Goal: Transaction & Acquisition: Purchase product/service

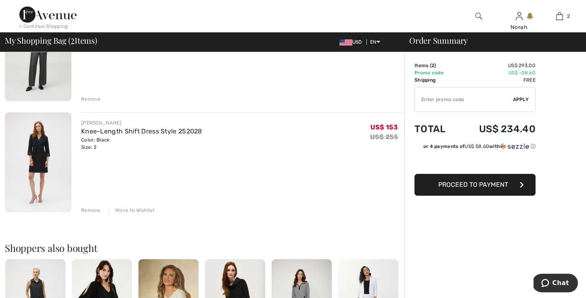
scroll to position [118, 0]
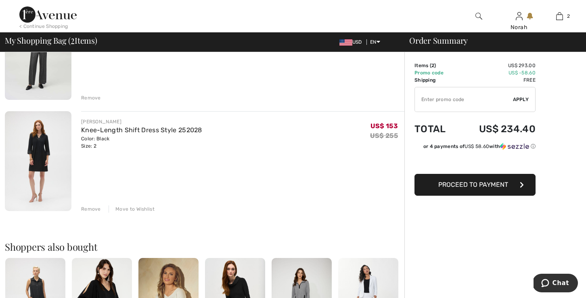
click at [47, 150] on img at bounding box center [38, 161] width 67 height 100
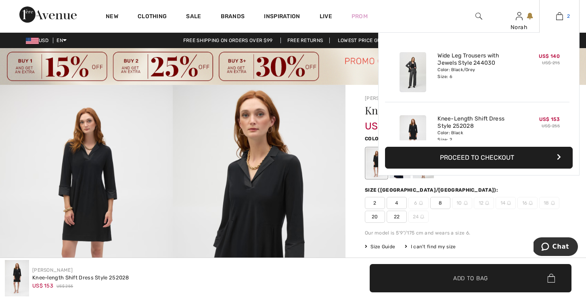
click at [562, 18] on img at bounding box center [559, 16] width 7 height 10
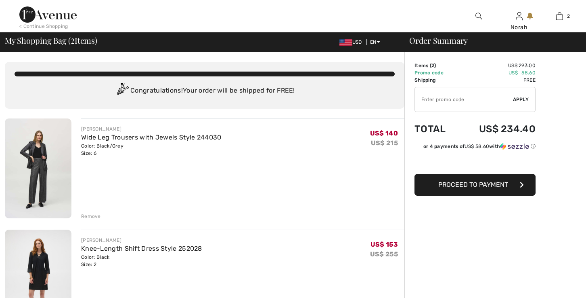
click at [463, 105] on input "TEXT" at bounding box center [464, 99] width 98 height 24
type input "SALEAVENUE"
click at [518, 99] on span "Apply" at bounding box center [521, 99] width 16 height 7
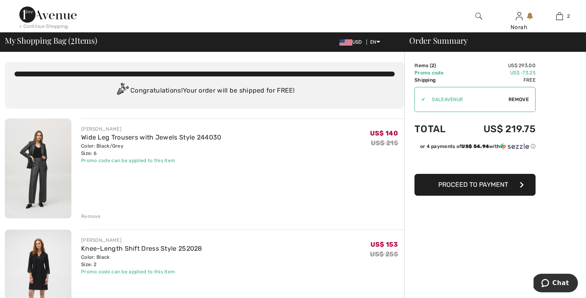
click at [43, 167] on img at bounding box center [38, 168] width 67 height 100
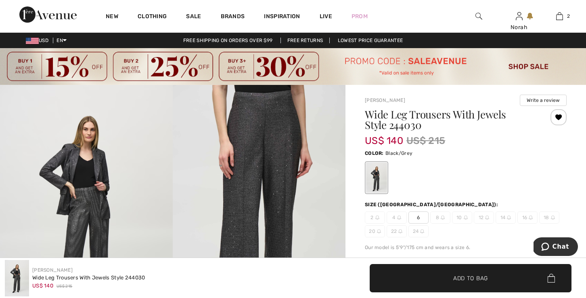
click at [478, 18] on img at bounding box center [479, 16] width 7 height 10
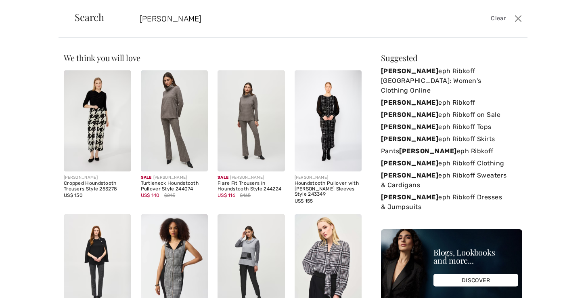
type input "jos"
click at [123, 122] on img at bounding box center [97, 120] width 67 height 101
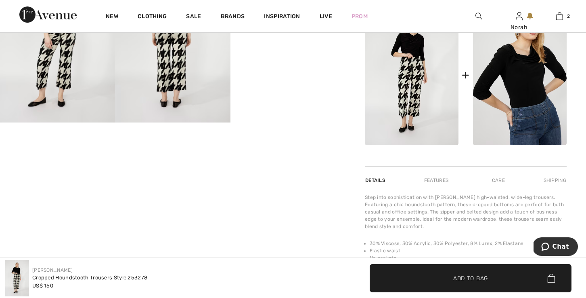
scroll to position [394, 0]
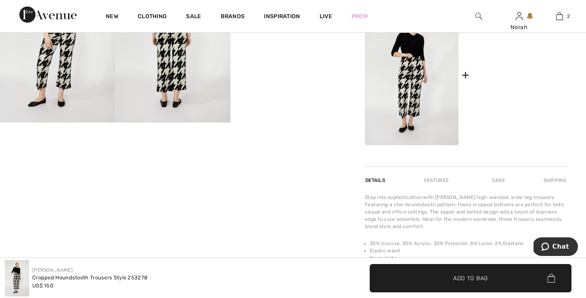
click at [514, 63] on img at bounding box center [520, 74] width 94 height 141
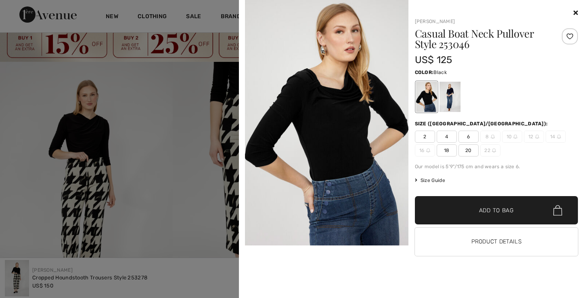
click at [573, 11] on div at bounding box center [496, 13] width 163 height 10
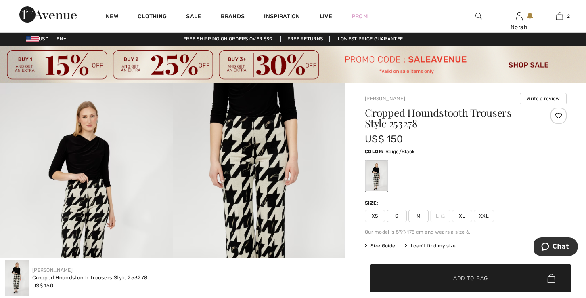
click at [479, 18] on img at bounding box center [479, 16] width 7 height 10
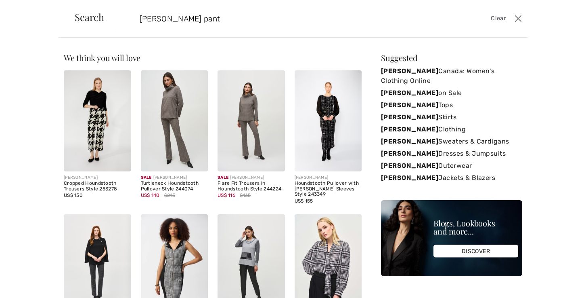
type input "Joseph ribkoff pant"
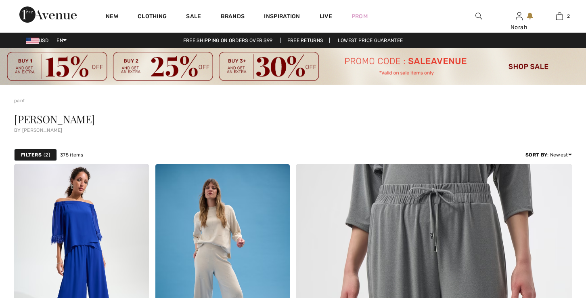
checkbox input "true"
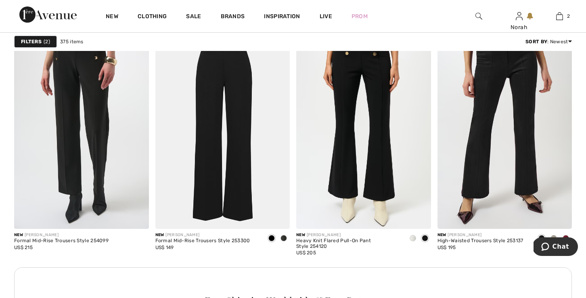
scroll to position [859, 0]
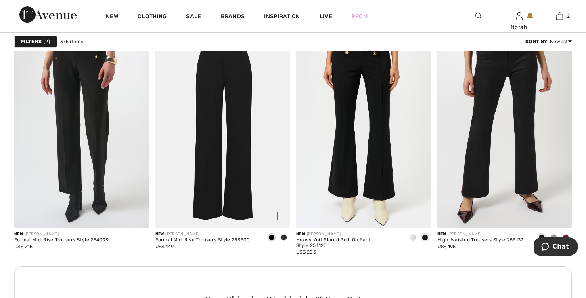
click at [240, 119] on img at bounding box center [222, 127] width 135 height 202
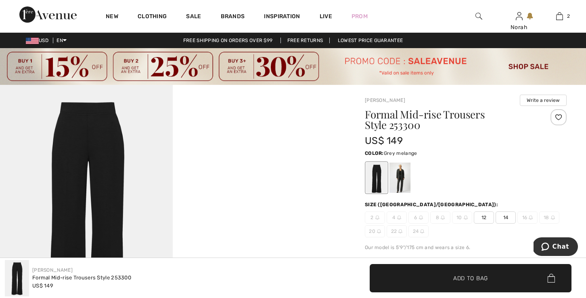
click at [398, 178] on div at bounding box center [400, 177] width 21 height 30
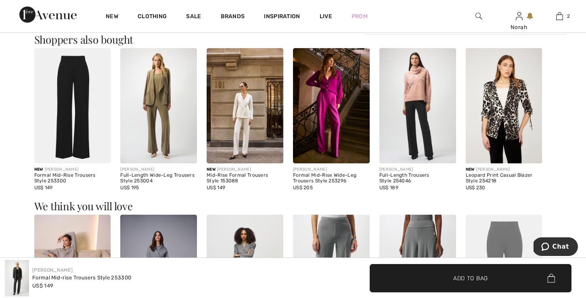
scroll to position [809, 0]
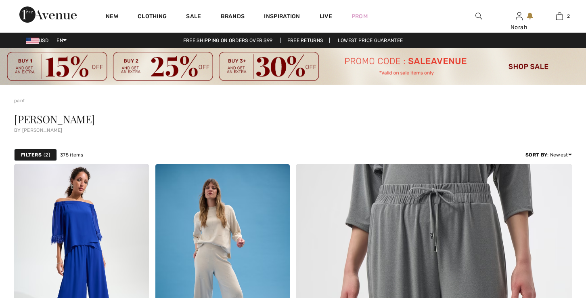
checkbox input "true"
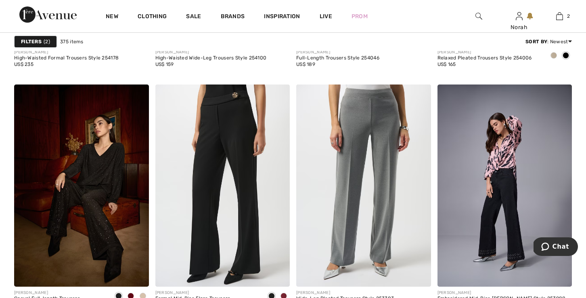
scroll to position [3112, 0]
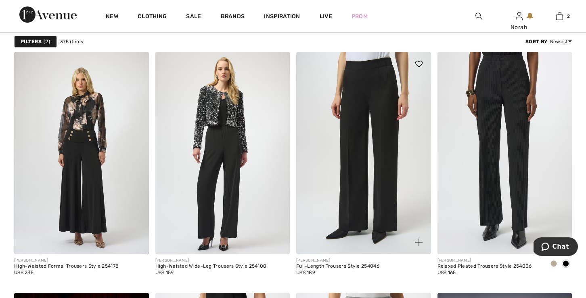
click at [348, 199] on img at bounding box center [363, 153] width 135 height 202
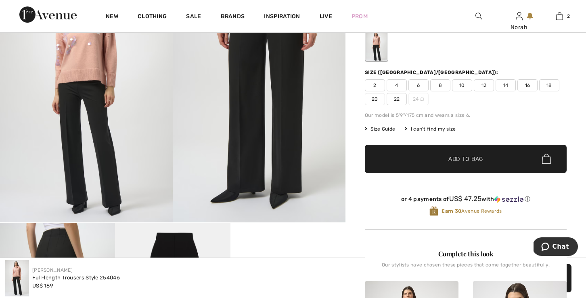
scroll to position [65, 0]
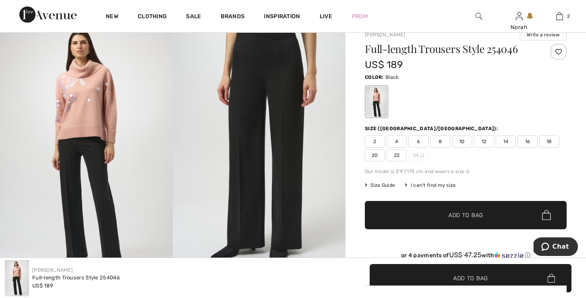
click at [400, 137] on span "4" at bounding box center [397, 141] width 20 height 12
click at [404, 215] on span "✔ Added to Bag Add to Bag" at bounding box center [466, 215] width 202 height 28
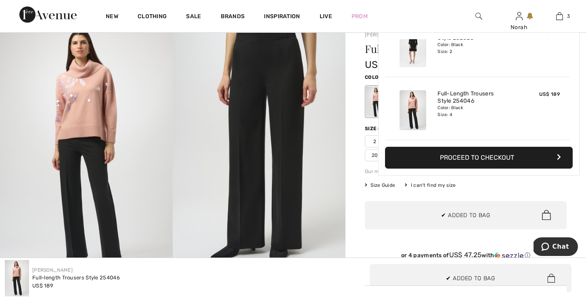
scroll to position [0, 0]
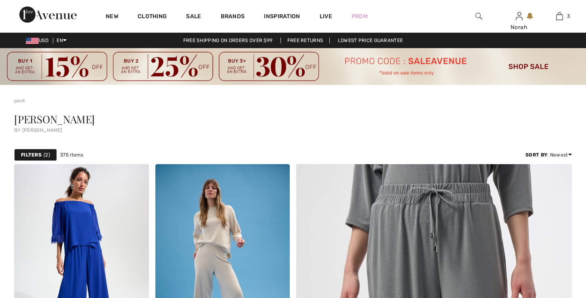
checkbox input "true"
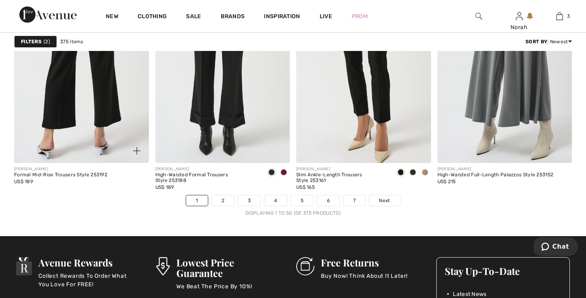
scroll to position [3690, 0]
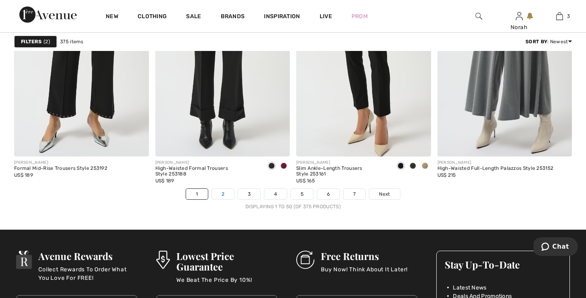
click at [220, 193] on link "2" at bounding box center [223, 194] width 22 height 10
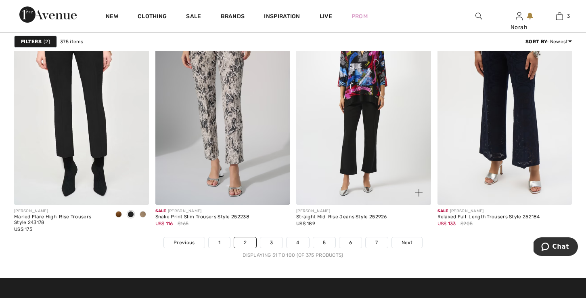
scroll to position [3644, 0]
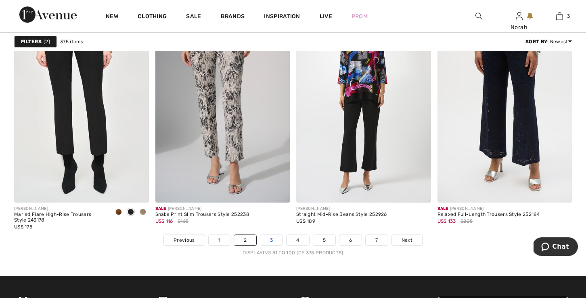
click at [270, 241] on link "3" at bounding box center [271, 240] width 22 height 10
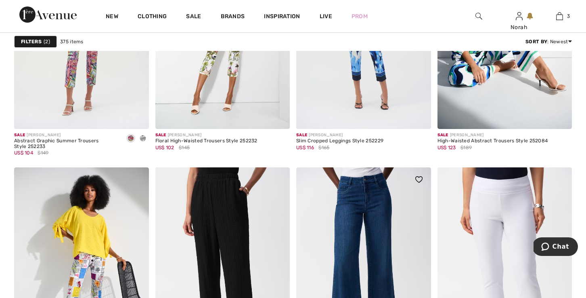
scroll to position [3779, 0]
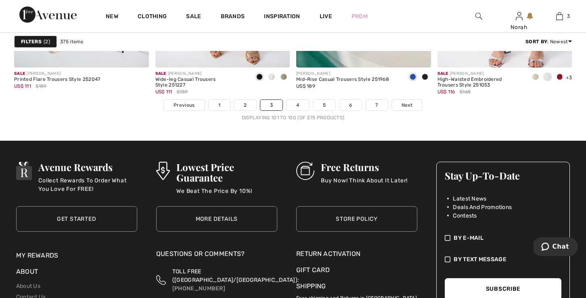
click at [300, 109] on li "4" at bounding box center [297, 104] width 23 height 11
click at [300, 104] on link "4" at bounding box center [298, 105] width 22 height 10
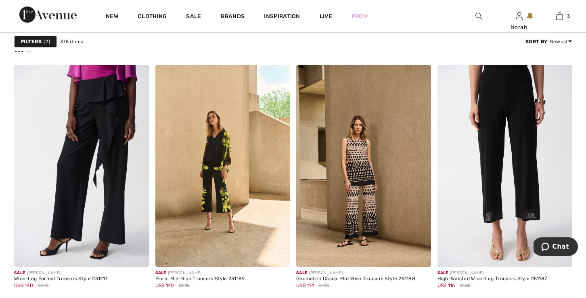
scroll to position [819, 0]
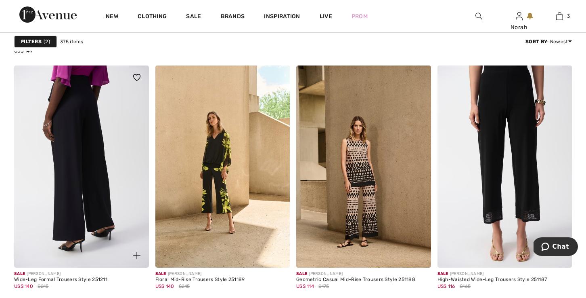
click at [25, 180] on img at bounding box center [81, 166] width 135 height 202
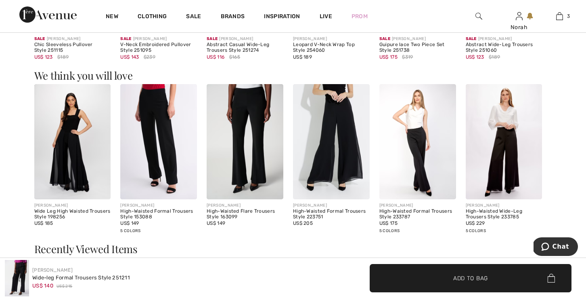
scroll to position [900, 0]
click at [181, 140] on img at bounding box center [158, 141] width 77 height 115
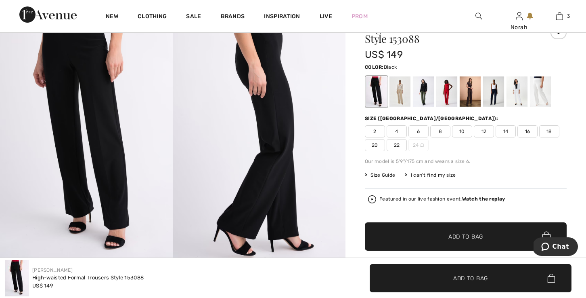
scroll to position [82, 0]
click at [396, 128] on span "4" at bounding box center [397, 131] width 20 height 12
click at [415, 228] on span "✔ Added to Bag Add to Bag" at bounding box center [466, 236] width 202 height 28
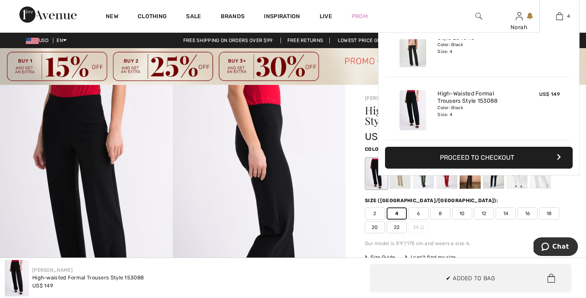
scroll to position [0, 0]
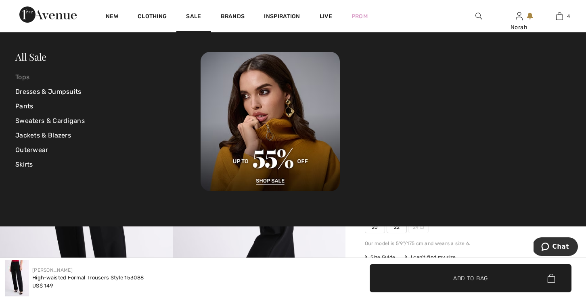
click at [28, 78] on link "Tops" at bounding box center [107, 77] width 185 height 15
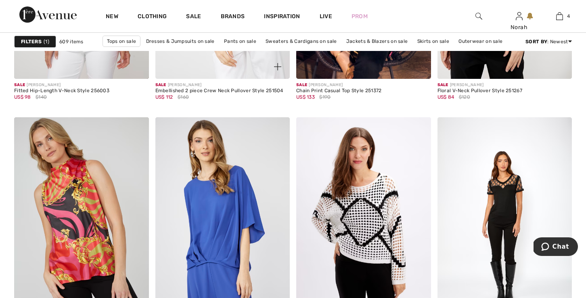
scroll to position [868, 0]
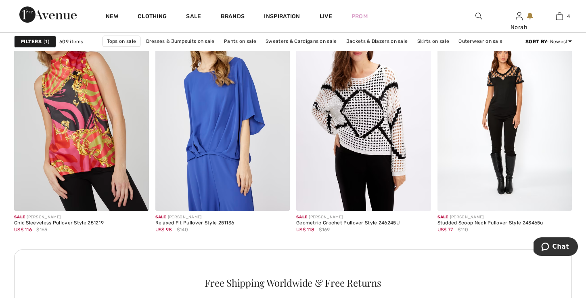
click at [41, 38] on strong "Filters" at bounding box center [31, 41] width 21 height 7
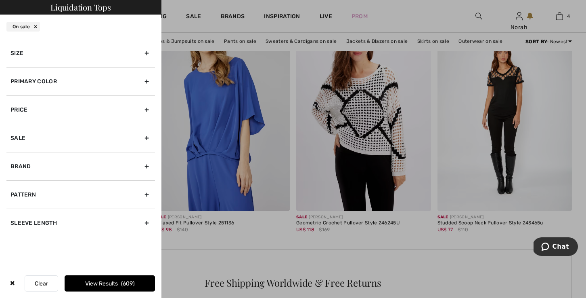
click at [40, 176] on div "Brand" at bounding box center [80, 166] width 149 height 28
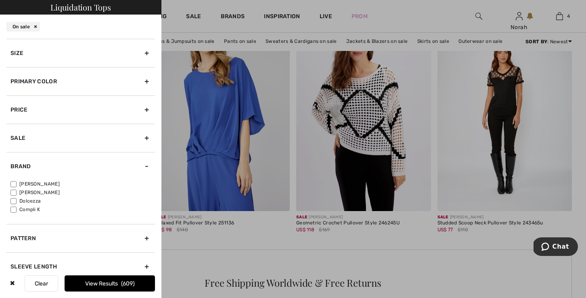
click at [15, 182] on input"] "[PERSON_NAME]" at bounding box center [13, 184] width 6 height 6
checkbox input"] "true"
click at [54, 59] on div "Size" at bounding box center [80, 53] width 149 height 28
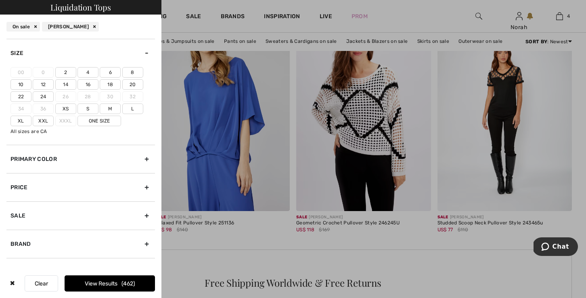
click at [67, 71] on label "2" at bounding box center [65, 72] width 21 height 10
click at [0, 0] on input"] "2" at bounding box center [0, 0] width 0 height 0
click at [100, 285] on button "View Results 317" at bounding box center [110, 283] width 90 height 16
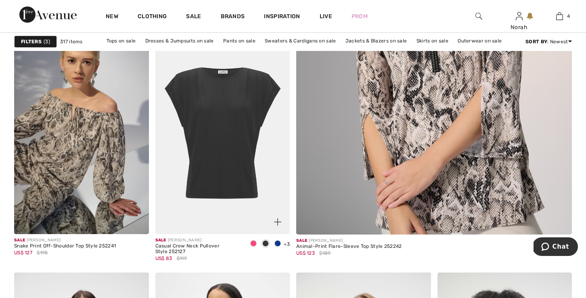
scroll to position [372, 0]
click at [253, 243] on span at bounding box center [253, 243] width 6 height 6
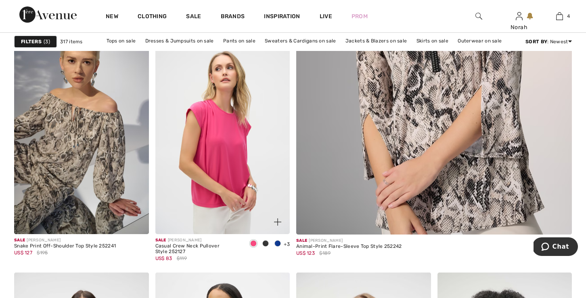
click at [278, 243] on span at bounding box center [278, 243] width 6 height 6
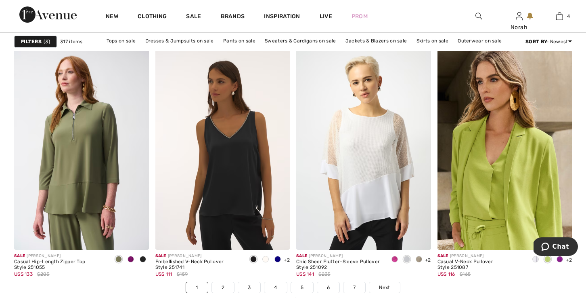
scroll to position [3642, 0]
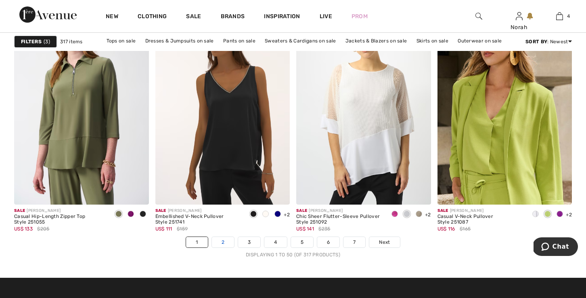
click at [224, 242] on link "2" at bounding box center [223, 242] width 22 height 10
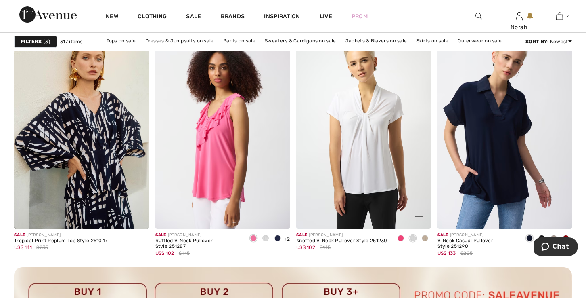
scroll to position [1672, 0]
click at [373, 186] on img at bounding box center [363, 128] width 135 height 202
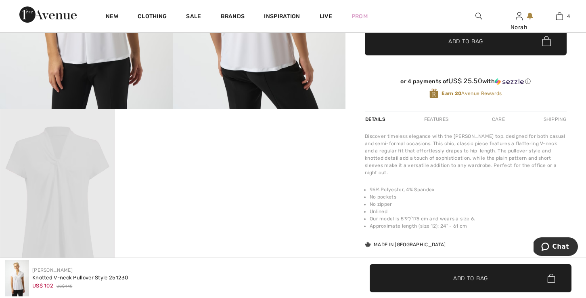
scroll to position [360, 0]
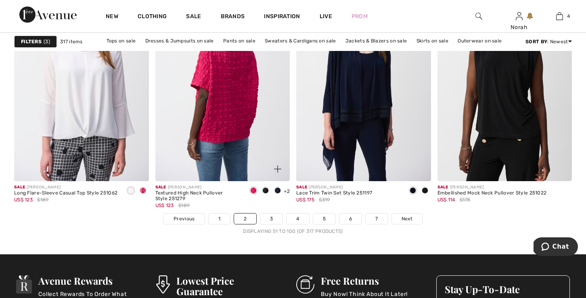
scroll to position [3805, 0]
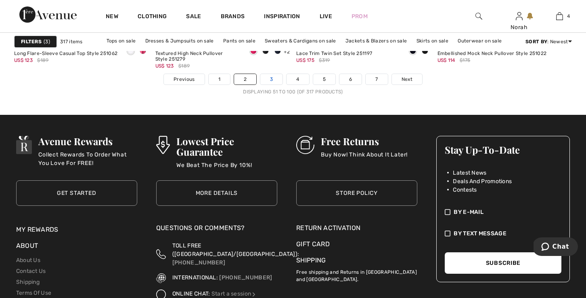
click at [280, 75] on link "3" at bounding box center [271, 79] width 22 height 10
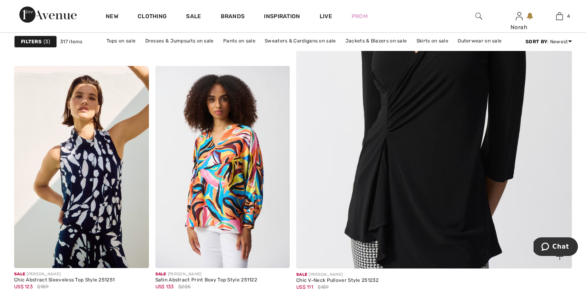
scroll to position [338, 0]
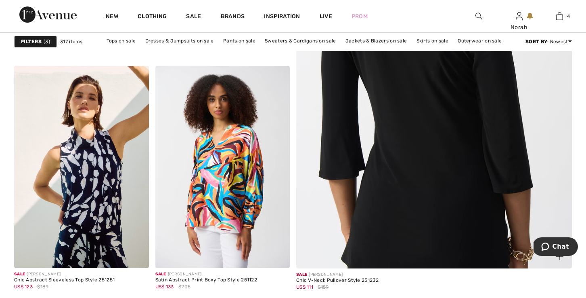
click at [395, 161] on img at bounding box center [434, 74] width 331 height 496
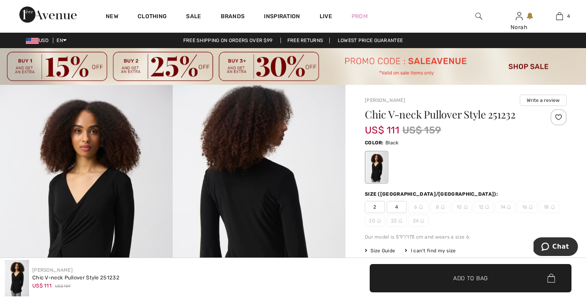
click at [379, 207] on span "2" at bounding box center [375, 207] width 20 height 12
click at [413, 271] on span "✔ Added to Bag Add to Bag" at bounding box center [471, 278] width 202 height 28
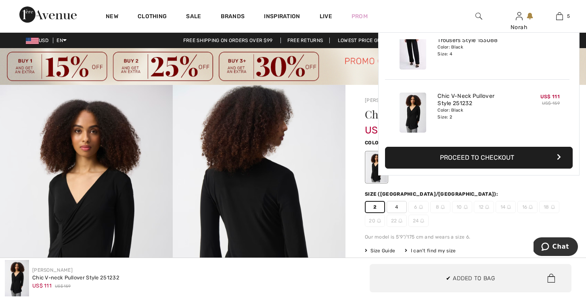
scroll to position [214, 0]
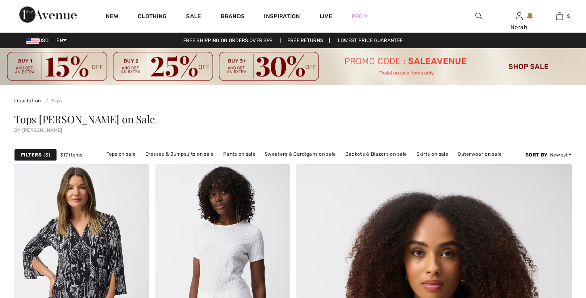
checkbox input "true"
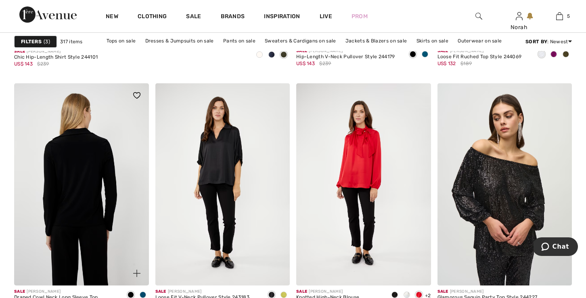
scroll to position [2533, 0]
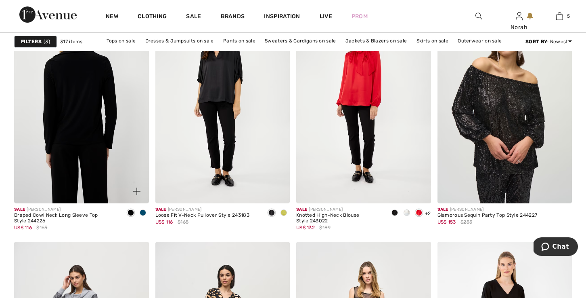
click at [101, 148] on img at bounding box center [81, 102] width 135 height 202
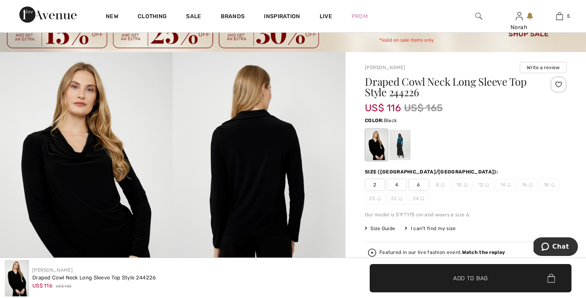
scroll to position [18, 0]
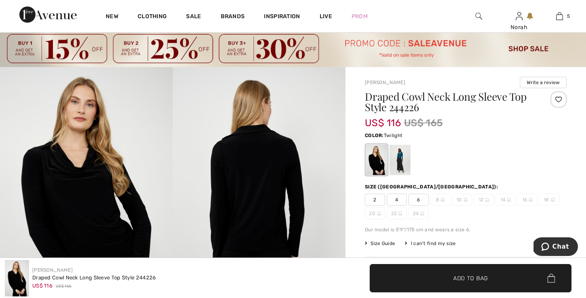
click at [404, 173] on div at bounding box center [400, 160] width 21 height 30
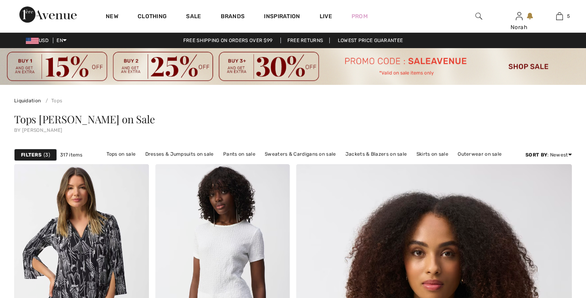
scroll to position [2665, 0]
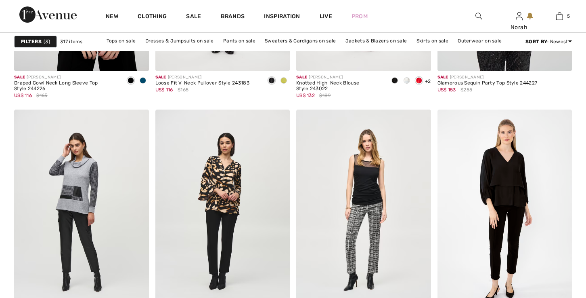
checkbox input "true"
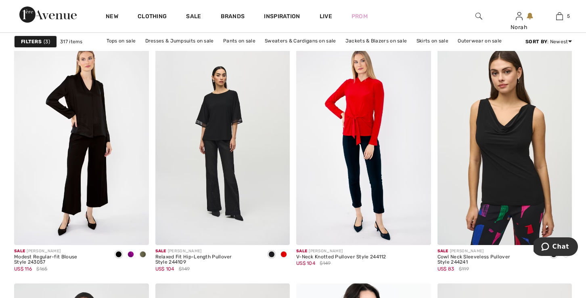
scroll to position [3121, 0]
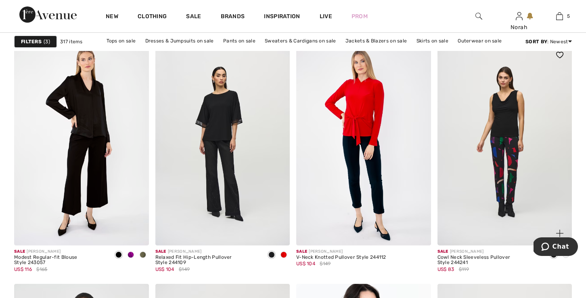
click at [532, 156] on img at bounding box center [505, 144] width 135 height 202
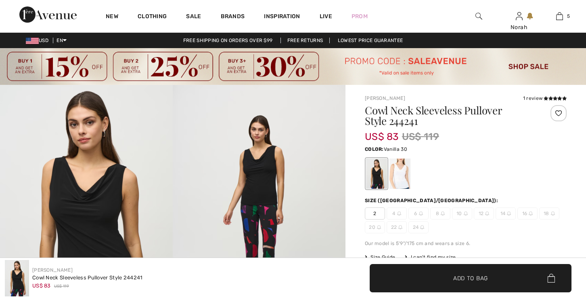
click at [402, 176] on div at bounding box center [400, 173] width 21 height 30
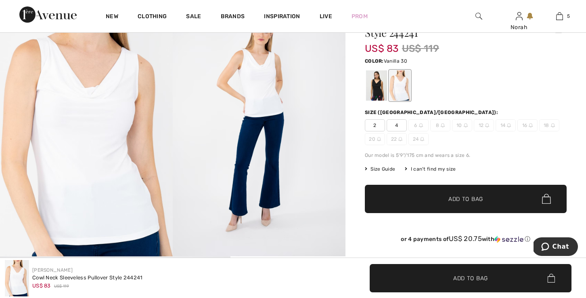
scroll to position [73, 0]
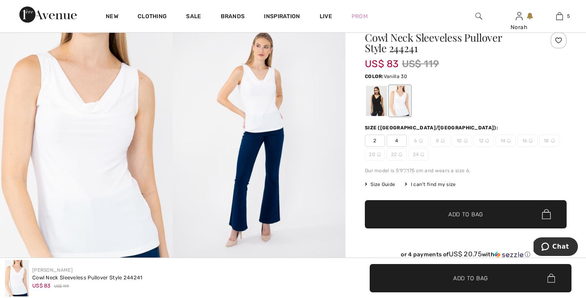
click at [375, 140] on span "2" at bounding box center [375, 140] width 20 height 12
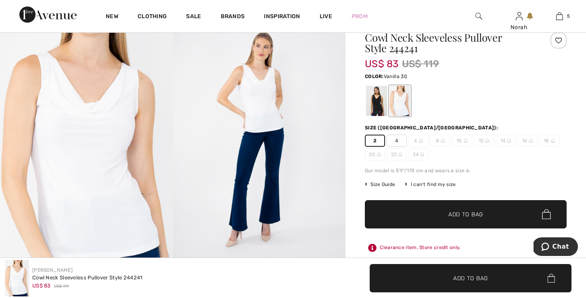
click at [397, 218] on span "✔ Added to Bag Add to Bag" at bounding box center [466, 214] width 202 height 28
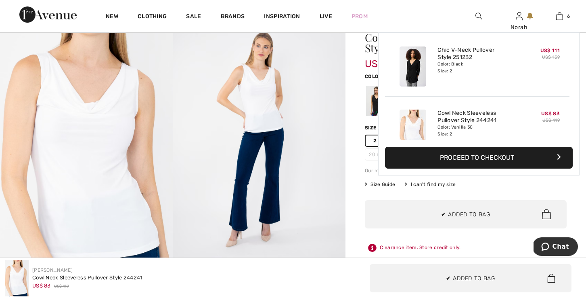
scroll to position [277, 0]
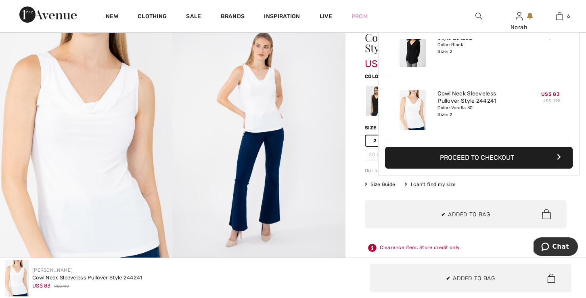
click at [374, 98] on div at bounding box center [376, 101] width 21 height 30
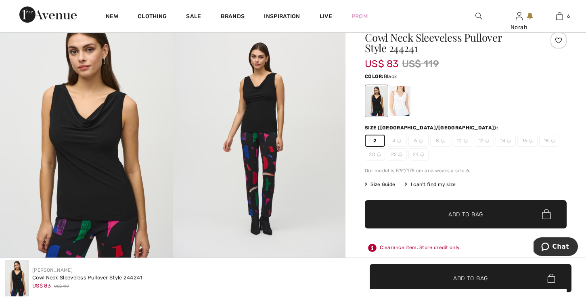
click at [389, 212] on span "✔ Added to Bag Add to Bag" at bounding box center [466, 214] width 202 height 28
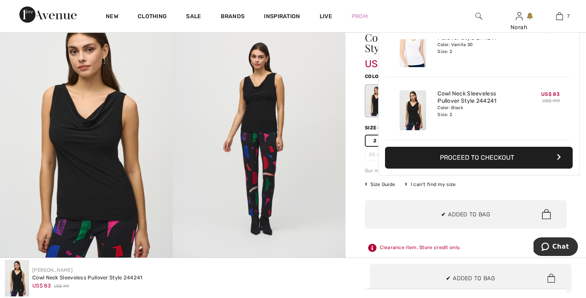
scroll to position [340, 0]
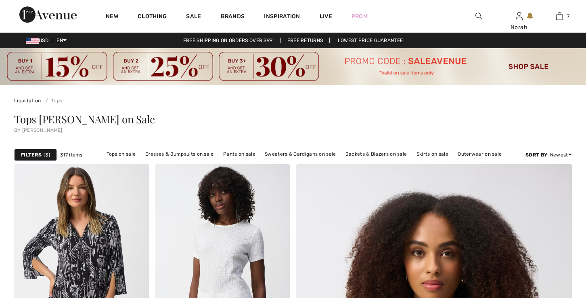
checkbox input "true"
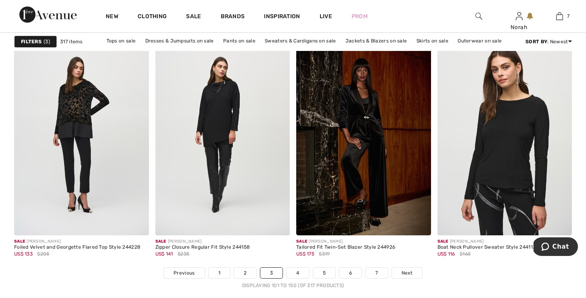
scroll to position [3612, 0]
click at [293, 281] on div "Displaying 101 to 150 (of 317 products)" at bounding box center [293, 284] width 558 height 7
click at [293, 271] on link "4" at bounding box center [298, 272] width 22 height 10
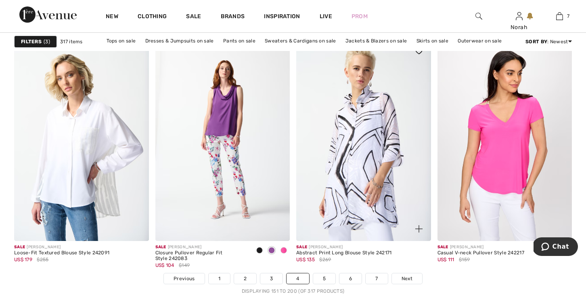
scroll to position [3608, 0]
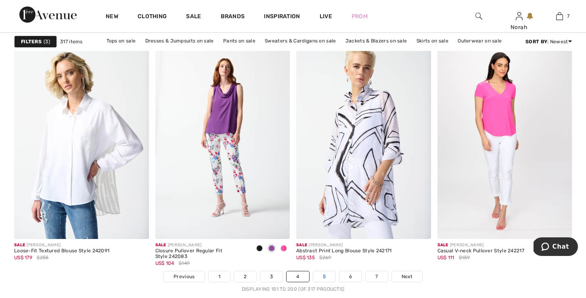
click at [326, 276] on link "5" at bounding box center [324, 276] width 22 height 10
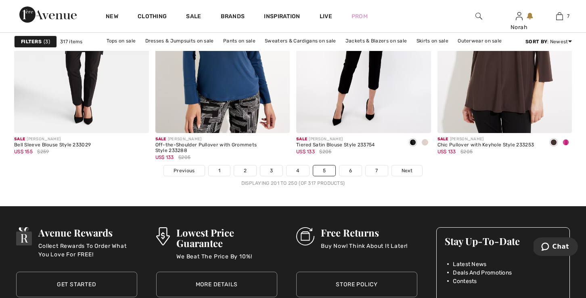
scroll to position [3714, 0]
click at [354, 172] on link "6" at bounding box center [351, 170] width 22 height 10
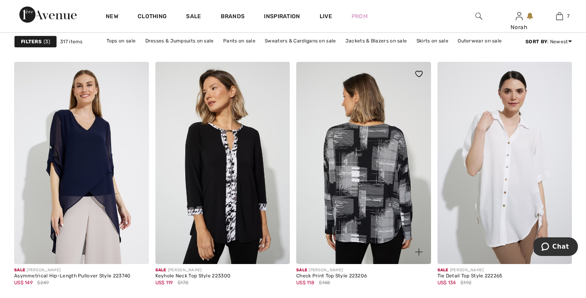
scroll to position [3625, 0]
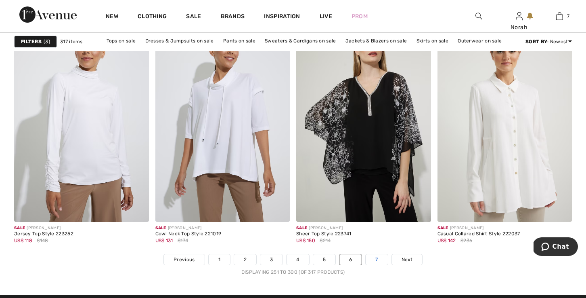
click at [379, 258] on link "7" at bounding box center [377, 259] width 22 height 10
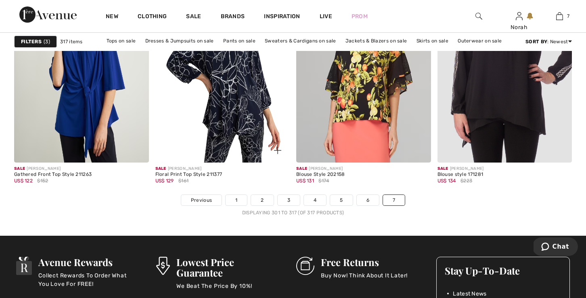
scroll to position [1400, 0]
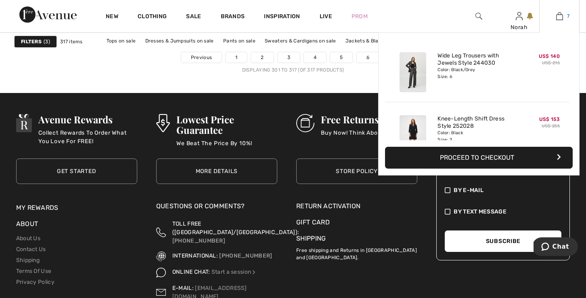
click at [557, 20] on img at bounding box center [559, 16] width 7 height 10
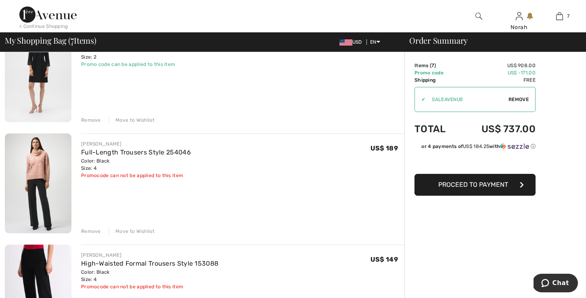
scroll to position [207, 0]
click at [85, 232] on div "Remove" at bounding box center [91, 231] width 20 height 7
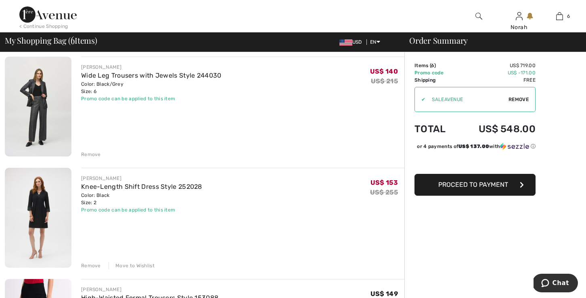
scroll to position [57, 0]
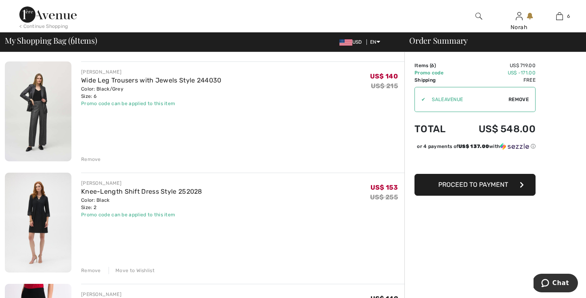
click at [91, 160] on div "Remove" at bounding box center [91, 158] width 20 height 7
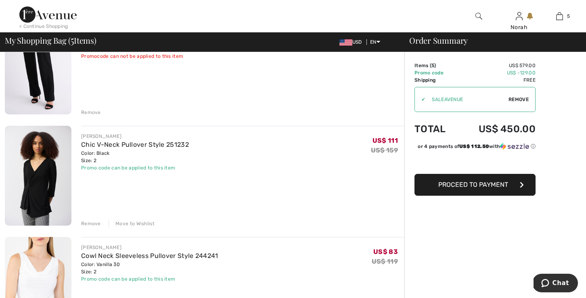
scroll to position [197, 0]
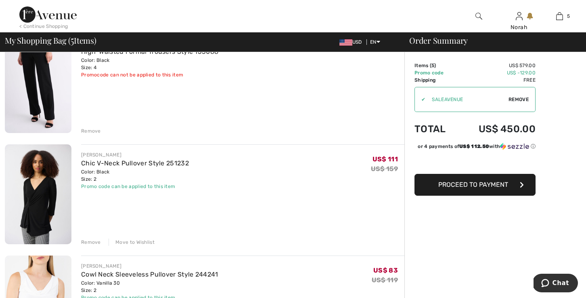
click at [88, 242] on div "Remove" at bounding box center [91, 241] width 20 height 7
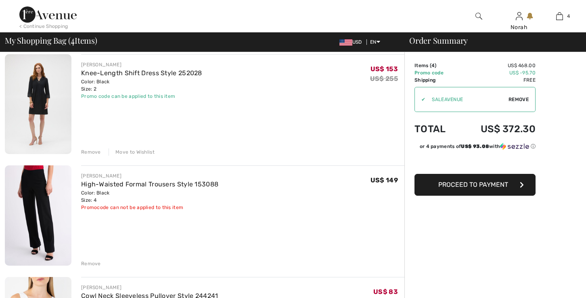
scroll to position [0, 0]
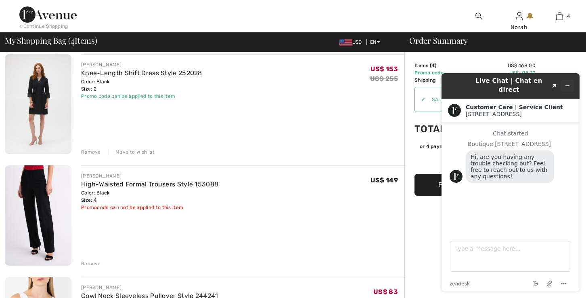
click at [568, 83] on icon "Minimize widget" at bounding box center [568, 86] width 6 height 6
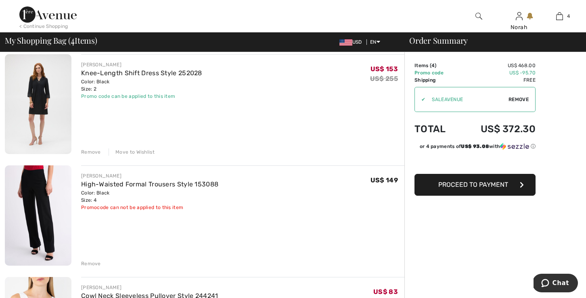
click at [138, 153] on div "Move to Wishlist" at bounding box center [132, 151] width 46 height 7
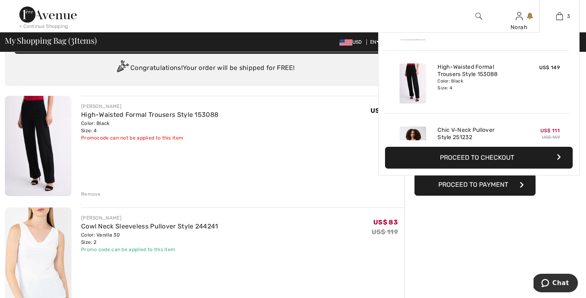
scroll to position [294, 0]
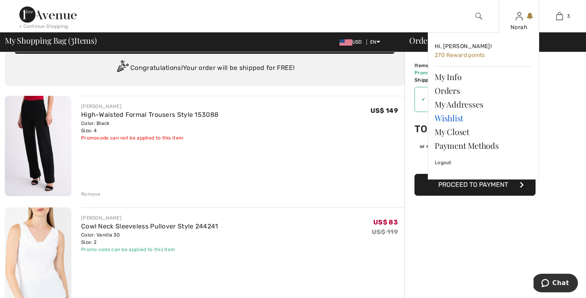
click at [444, 115] on link "Wishlist" at bounding box center [484, 118] width 98 height 14
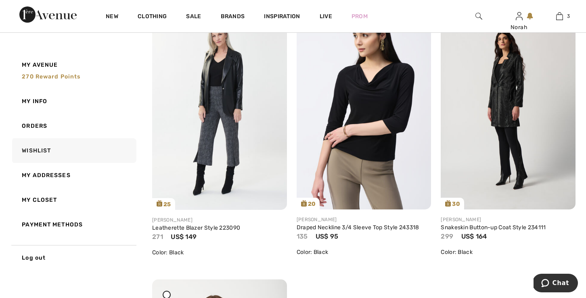
scroll to position [1276, 0]
click at [367, 142] on img at bounding box center [364, 109] width 135 height 202
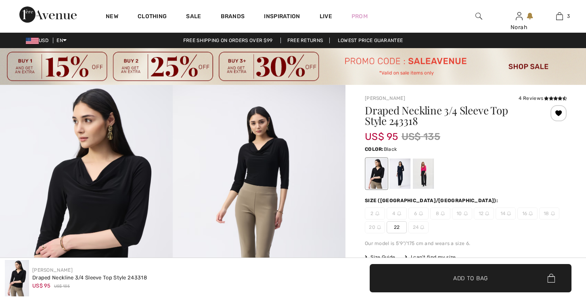
checkbox input "true"
click at [400, 175] on div at bounding box center [400, 173] width 21 height 30
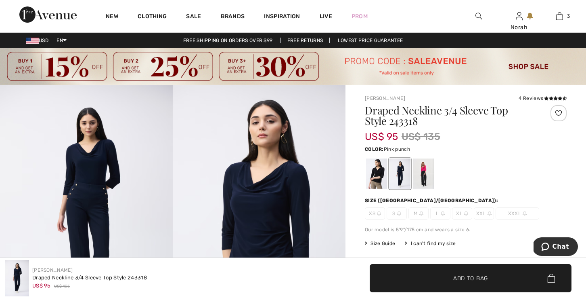
click at [421, 175] on div at bounding box center [423, 173] width 21 height 30
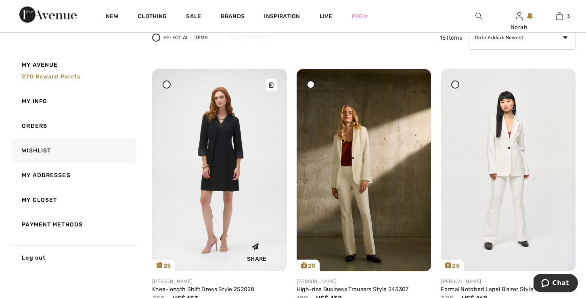
scroll to position [120, 0]
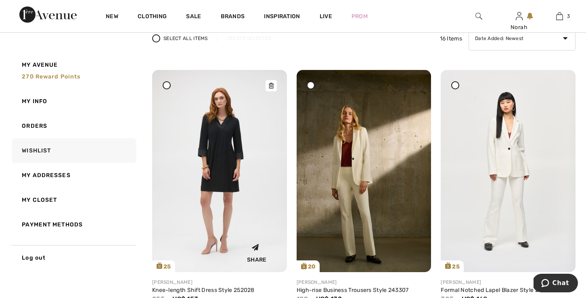
click at [222, 163] on img at bounding box center [219, 171] width 135 height 202
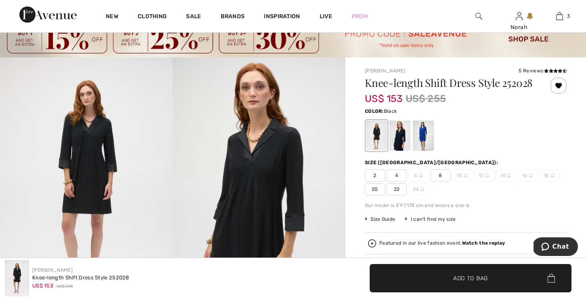
scroll to position [28, 0]
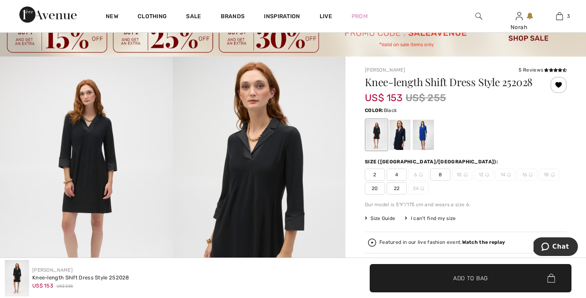
click at [377, 180] on span "2" at bounding box center [375, 174] width 20 height 12
click at [414, 278] on span "✔ Added to Bag Add to Bag" at bounding box center [471, 278] width 202 height 28
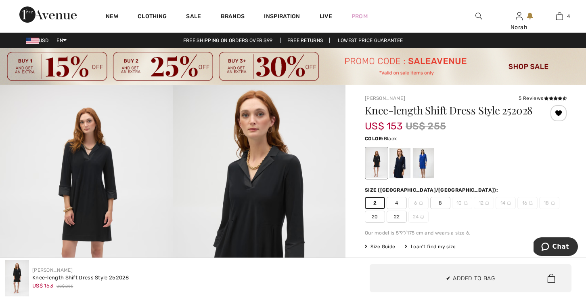
scroll to position [151, 0]
click at [478, 18] on img at bounding box center [479, 16] width 7 height 10
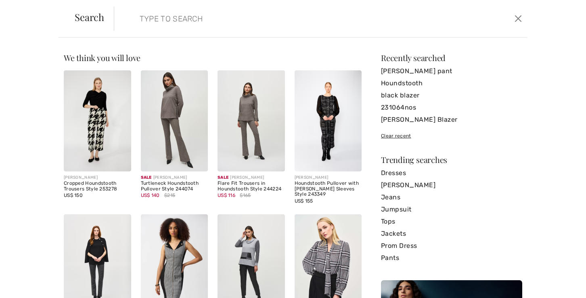
click at [329, 19] on input "search" at bounding box center [276, 18] width 284 height 24
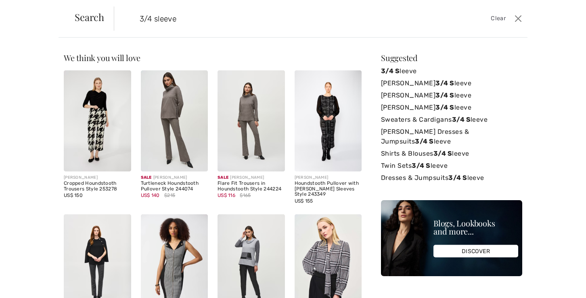
type input "3/4 sleeve"
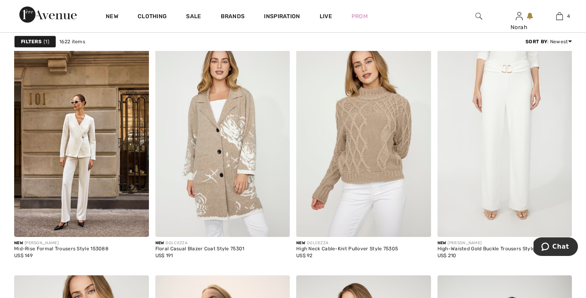
scroll to position [3669, 0]
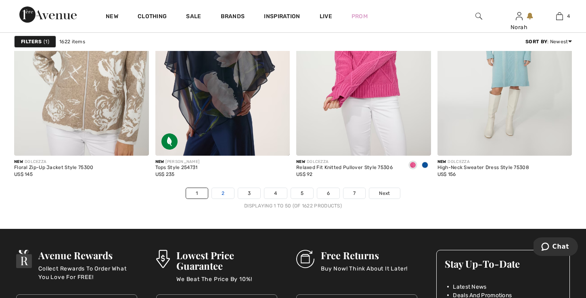
click at [226, 195] on link "2" at bounding box center [223, 193] width 22 height 10
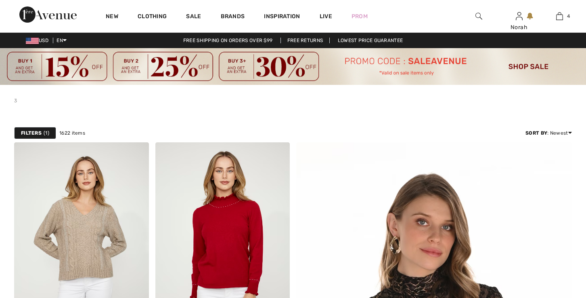
scroll to position [320, 0]
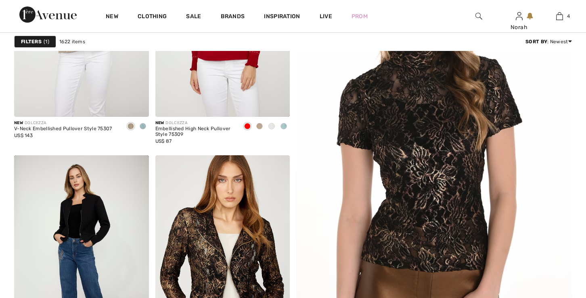
checkbox input "true"
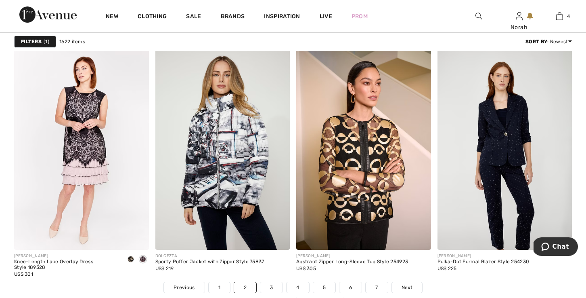
scroll to position [3623, 0]
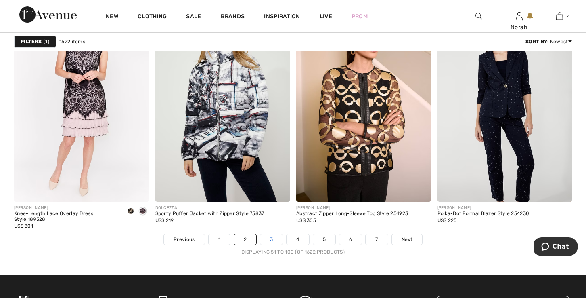
click at [271, 240] on link "3" at bounding box center [271, 239] width 22 height 10
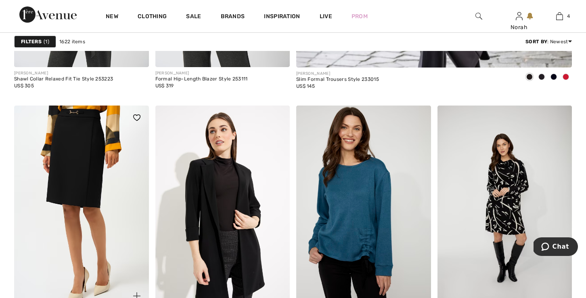
scroll to position [517, 0]
click at [98, 233] on img at bounding box center [81, 206] width 135 height 202
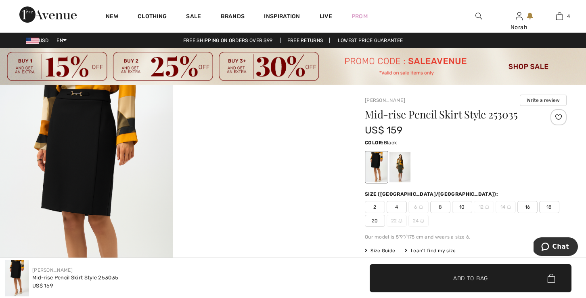
click at [375, 209] on span "2" at bounding box center [375, 207] width 20 height 12
click at [561, 120] on div at bounding box center [559, 117] width 16 height 16
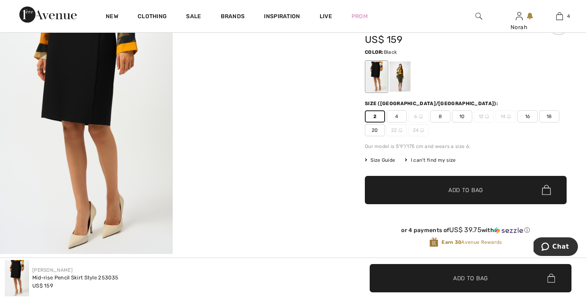
scroll to position [98, 0]
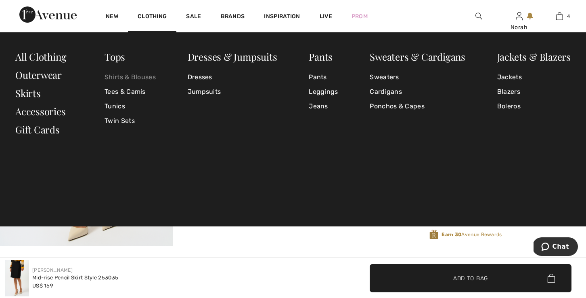
click at [126, 77] on link "Shirts & Blouses" at bounding box center [130, 77] width 51 height 15
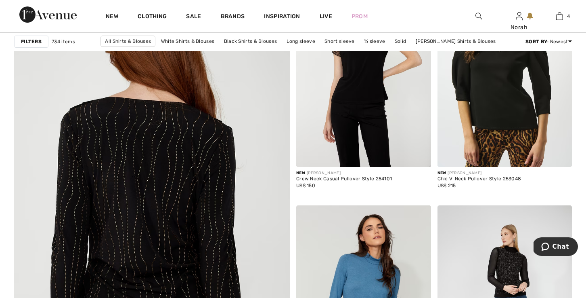
scroll to position [2150, 0]
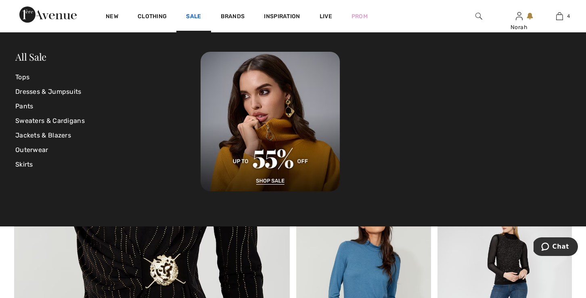
click at [197, 13] on link "Sale" at bounding box center [193, 17] width 15 height 8
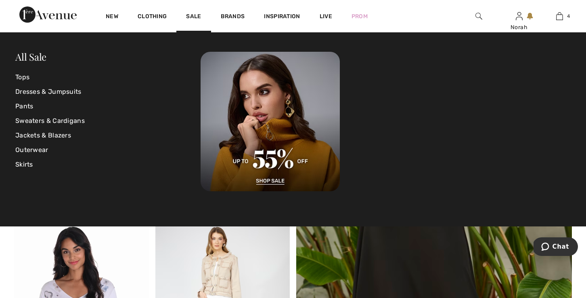
scroll to position [300, 0]
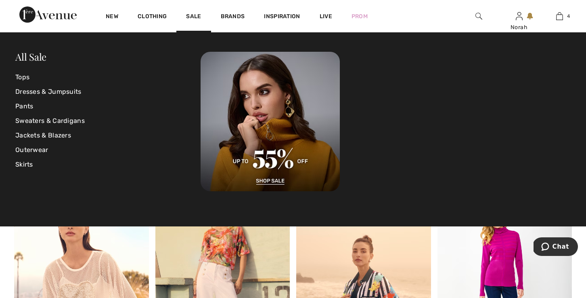
scroll to position [564, 0]
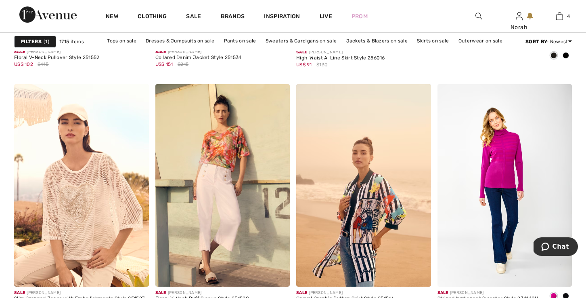
click at [392, 17] on div "New Clothing Sale Brands Inspiration Live Prom Norah Hi, Norah! 270 Reward poin…" at bounding box center [293, 16] width 586 height 32
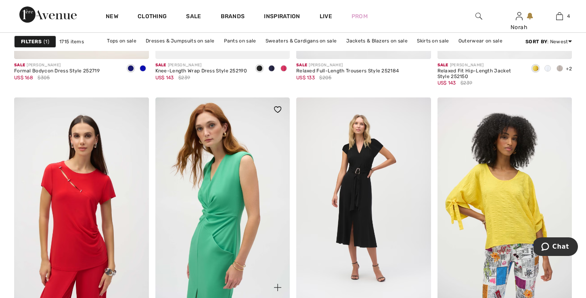
scroll to position [3815, 0]
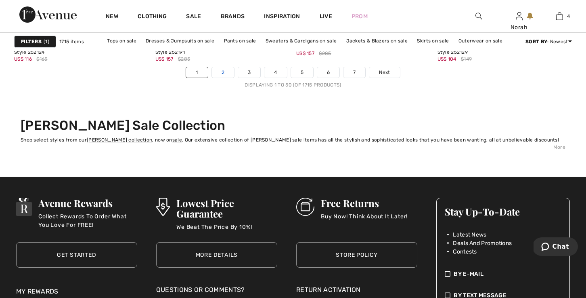
click at [216, 71] on link "2" at bounding box center [223, 72] width 22 height 10
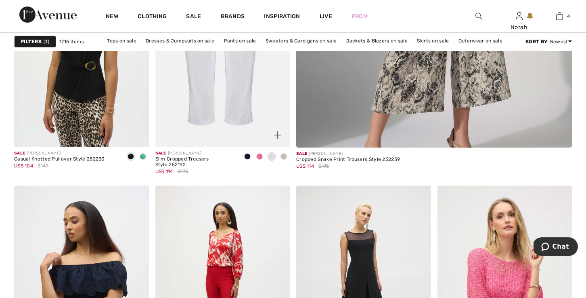
scroll to position [616, 0]
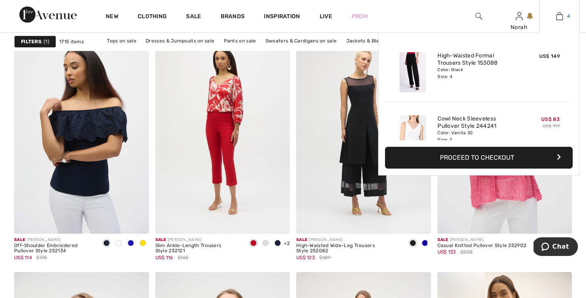
click at [568, 20] on link "4" at bounding box center [560, 16] width 40 height 10
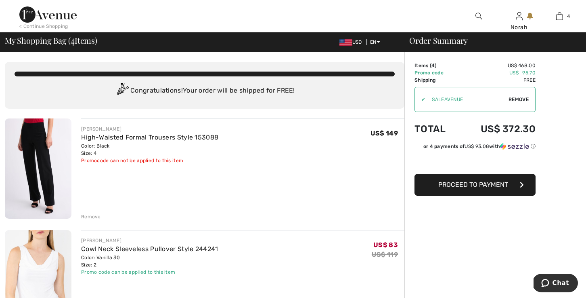
click at [88, 216] on div "Remove" at bounding box center [91, 216] width 20 height 7
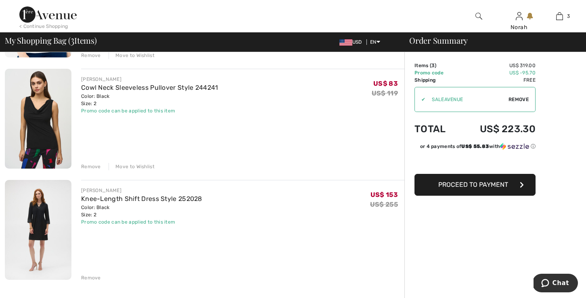
scroll to position [161, 0]
click at [58, 220] on img at bounding box center [38, 230] width 67 height 100
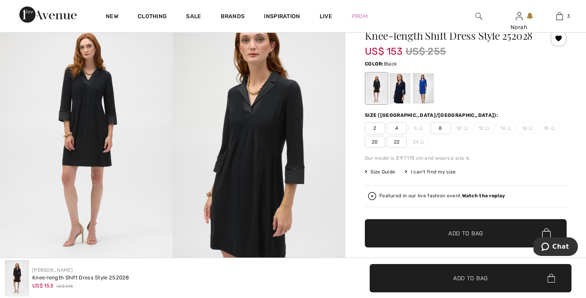
scroll to position [73, 0]
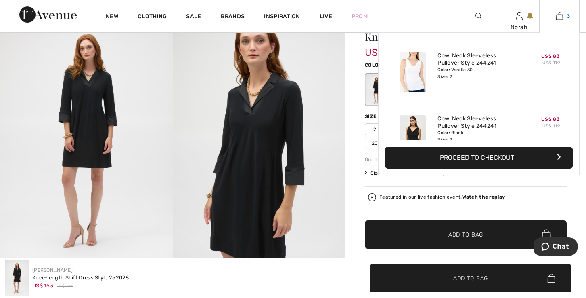
click at [564, 18] on link "3" at bounding box center [560, 16] width 40 height 10
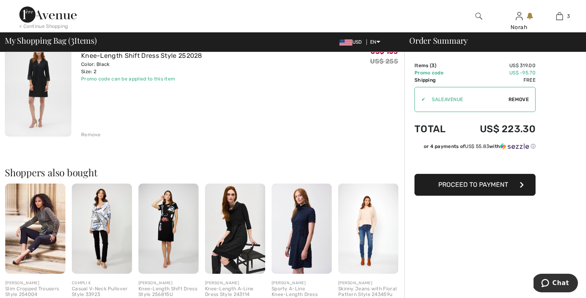
scroll to position [337, 0]
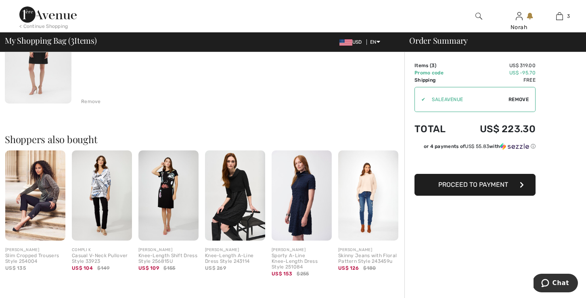
click at [458, 184] on span "Proceed to Payment" at bounding box center [473, 184] width 70 height 8
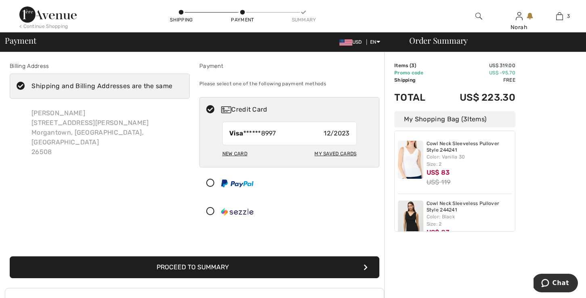
click at [234, 153] on div "New Card" at bounding box center [234, 154] width 25 height 14
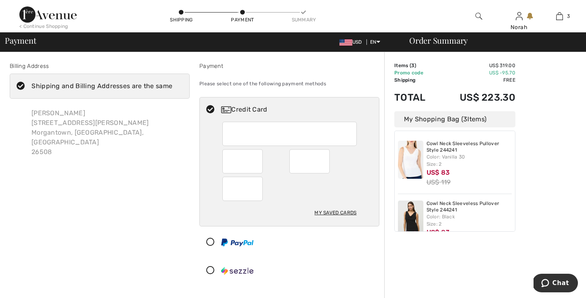
click at [312, 171] on div at bounding box center [309, 161] width 40 height 24
click at [281, 178] on div at bounding box center [289, 188] width 134 height 24
radio input "true"
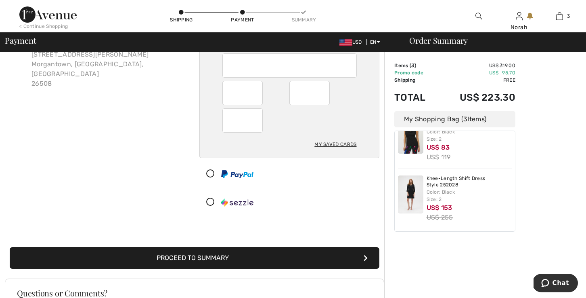
scroll to position [84, 0]
click at [248, 258] on button "Proceed to Summary" at bounding box center [195, 258] width 370 height 22
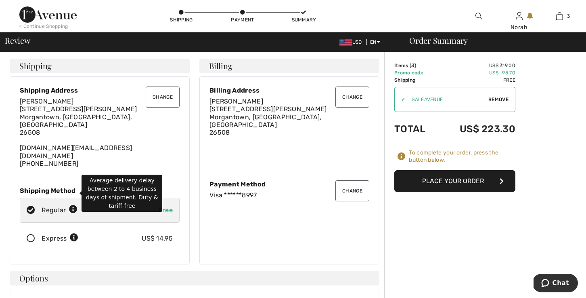
click at [76, 205] on icon at bounding box center [73, 209] width 8 height 8
radio input "true"
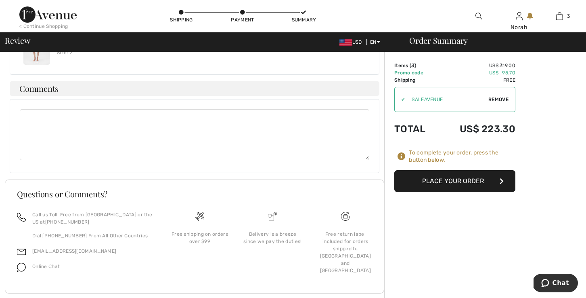
scroll to position [578, 0]
click at [454, 182] on button "Place Your Order" at bounding box center [454, 181] width 121 height 22
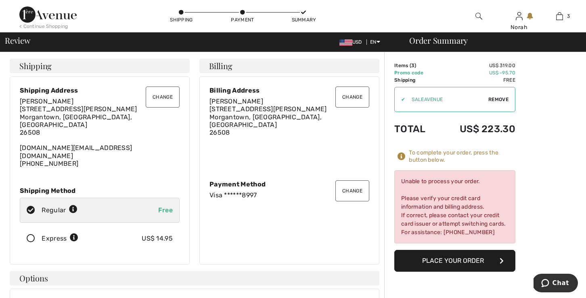
scroll to position [0, 0]
click at [354, 188] on button "Change" at bounding box center [352, 190] width 34 height 21
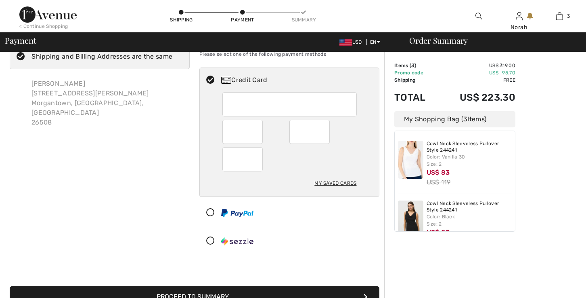
scroll to position [2, 0]
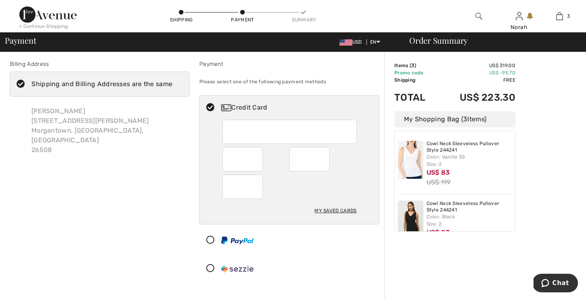
click at [279, 210] on div "My Saved Cards" at bounding box center [289, 213] width 134 height 22
radio input "true"
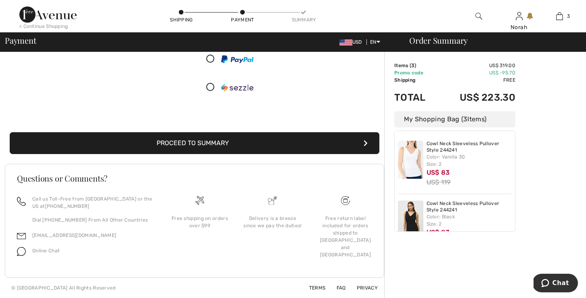
scroll to position [183, 0]
click at [232, 147] on button "Proceed to Summary" at bounding box center [195, 143] width 370 height 22
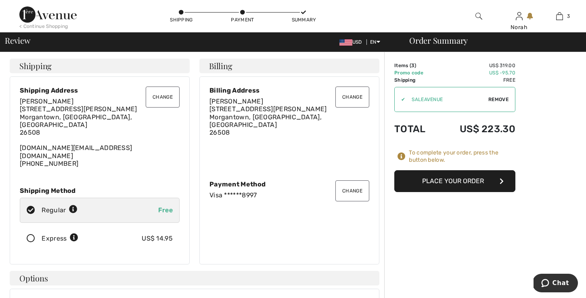
click at [404, 177] on button "Place Your Order" at bounding box center [454, 181] width 121 height 22
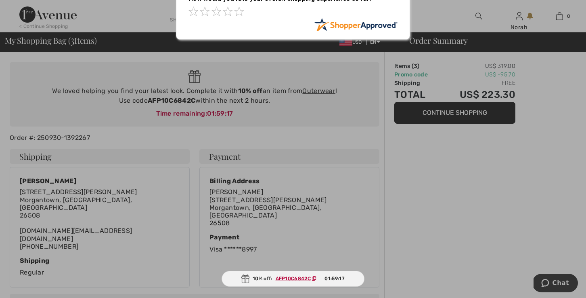
scroll to position [64, 0]
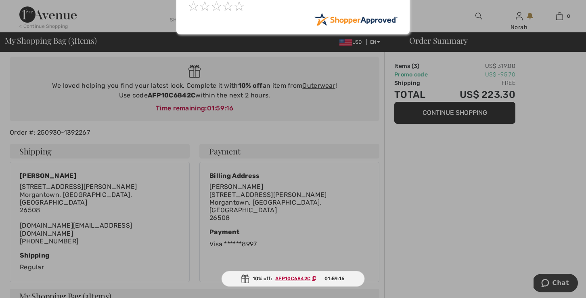
click at [385, 197] on div at bounding box center [293, 149] width 586 height 298
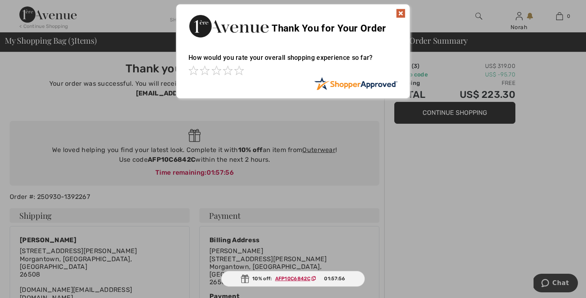
scroll to position [0, 0]
click at [403, 16] on img at bounding box center [401, 13] width 10 height 10
